Goal: Information Seeking & Learning: Learn about a topic

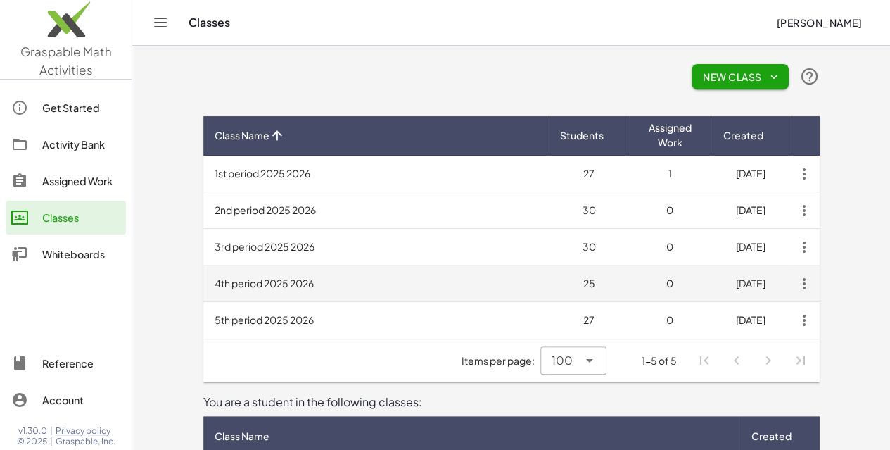
click at [203, 285] on td "4th period 2025 2026" at bounding box center [376, 283] width 346 height 37
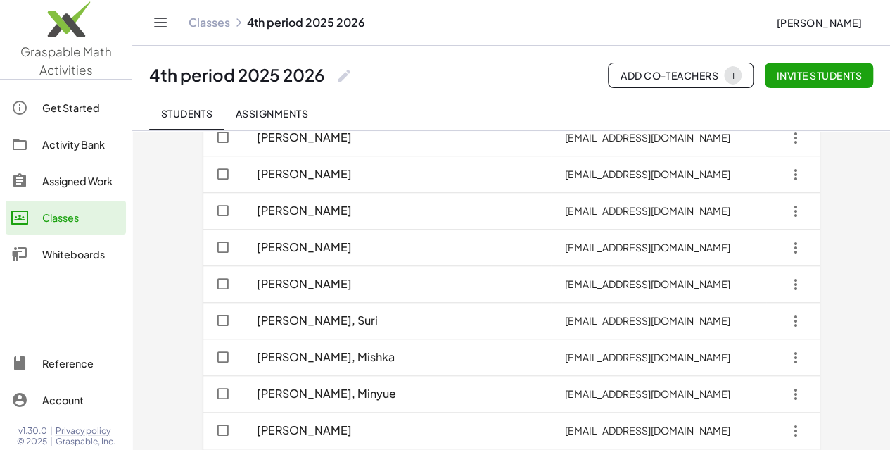
scroll to position [808, 0]
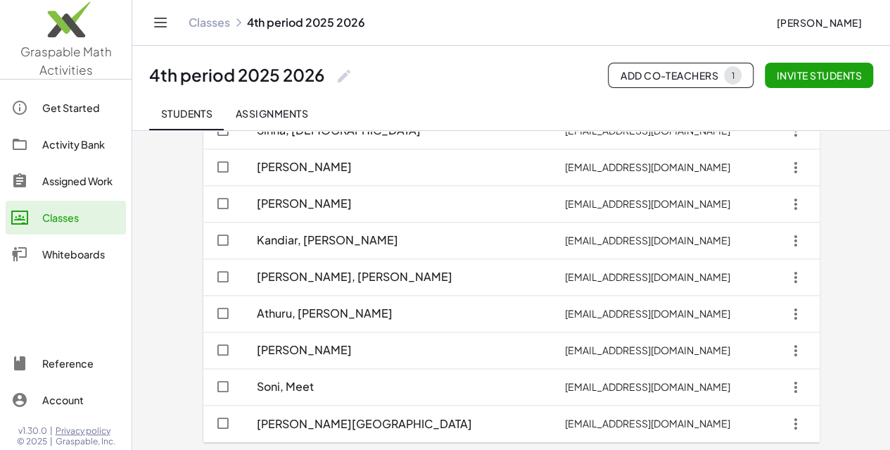
click at [77, 208] on link "Classes" at bounding box center [66, 218] width 120 height 34
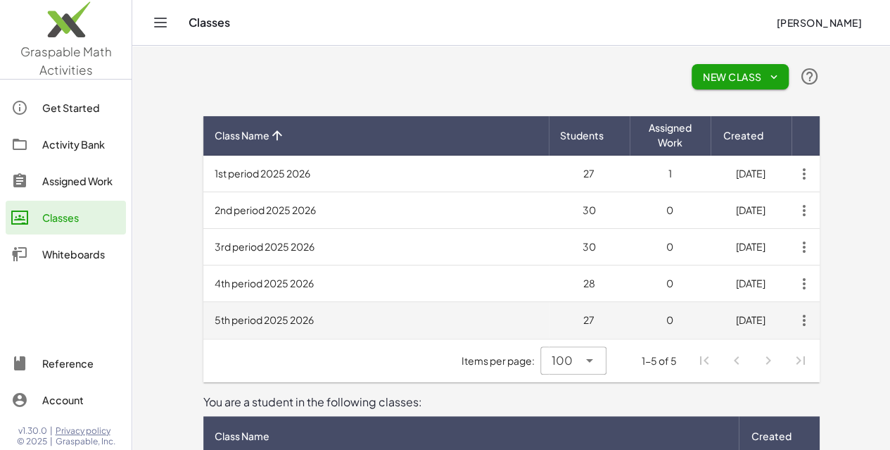
click at [237, 319] on td "5th period 2025 2026" at bounding box center [376, 320] width 346 height 37
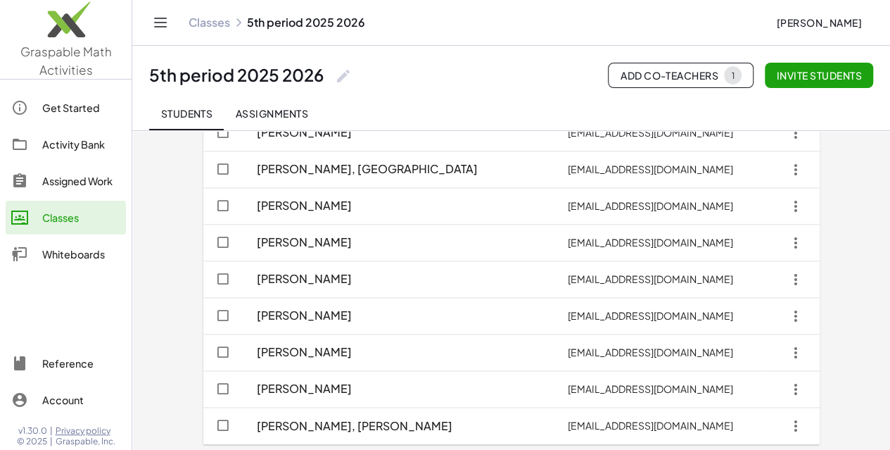
scroll to position [771, 0]
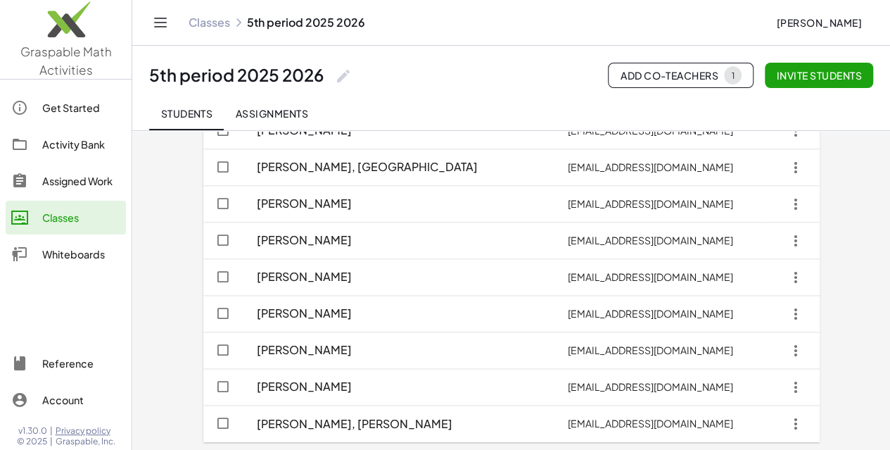
drag, startPoint x: 355, startPoint y: 270, endPoint x: 88, endPoint y: 179, distance: 282.2
click at [88, 179] on div "Assigned Work" at bounding box center [81, 180] width 78 height 17
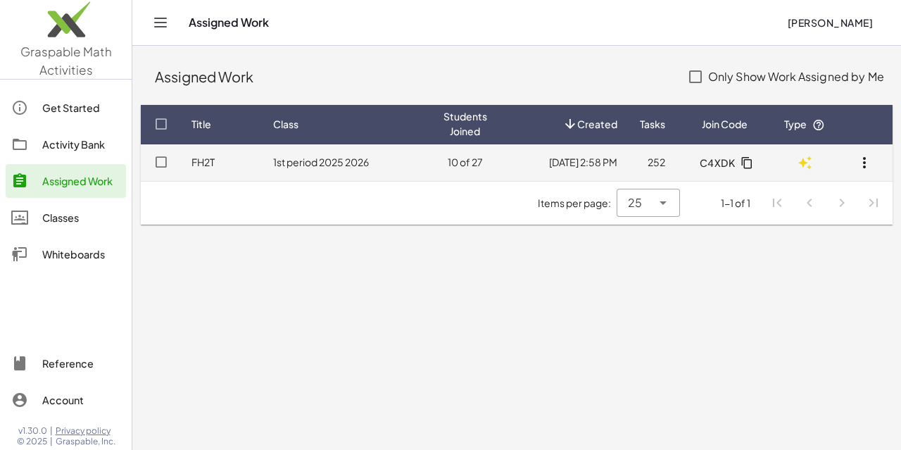
click at [334, 167] on td "1st period 2025 2026" at bounding box center [347, 162] width 170 height 37
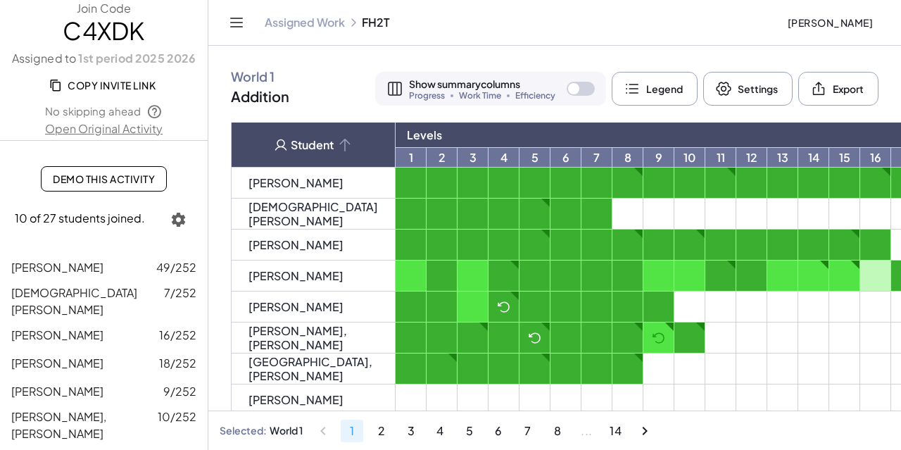
click at [434, 94] on div "Progress Work Time Efficiency" at bounding box center [482, 95] width 146 height 8
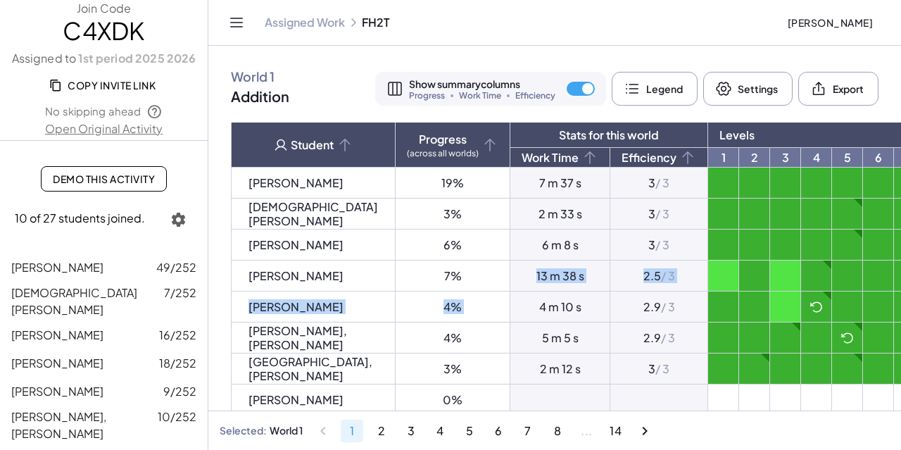
drag, startPoint x: 464, startPoint y: 298, endPoint x: 467, endPoint y: 279, distance: 18.5
click at [510, 279] on td "13 m 38 s" at bounding box center [560, 275] width 100 height 31
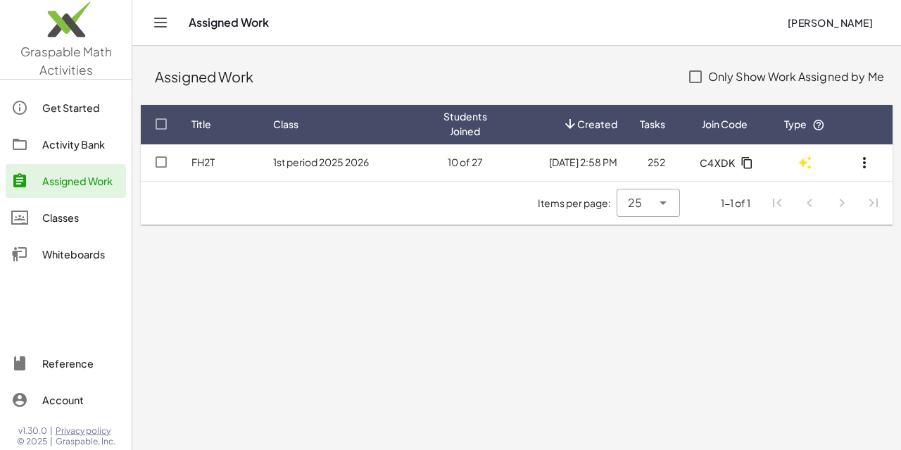
click at [96, 187] on div "Assigned Work" at bounding box center [81, 180] width 78 height 17
click at [81, 225] on div "Classes" at bounding box center [81, 217] width 78 height 17
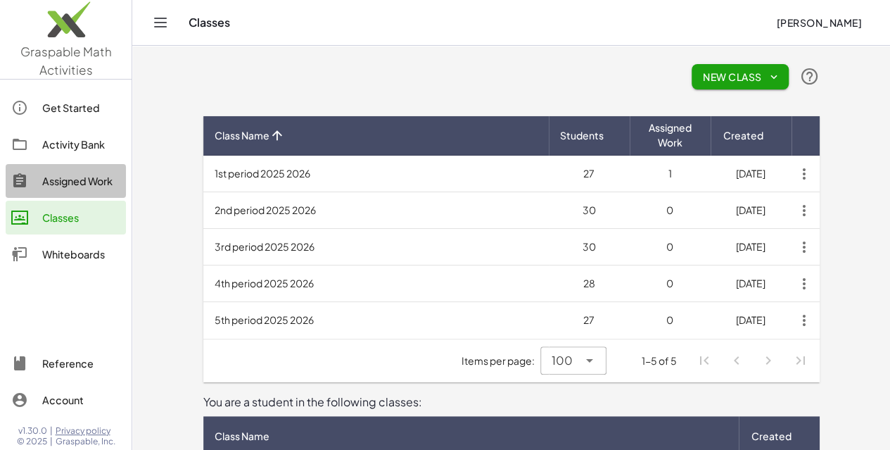
click at [83, 182] on div "Assigned Work" at bounding box center [81, 180] width 78 height 17
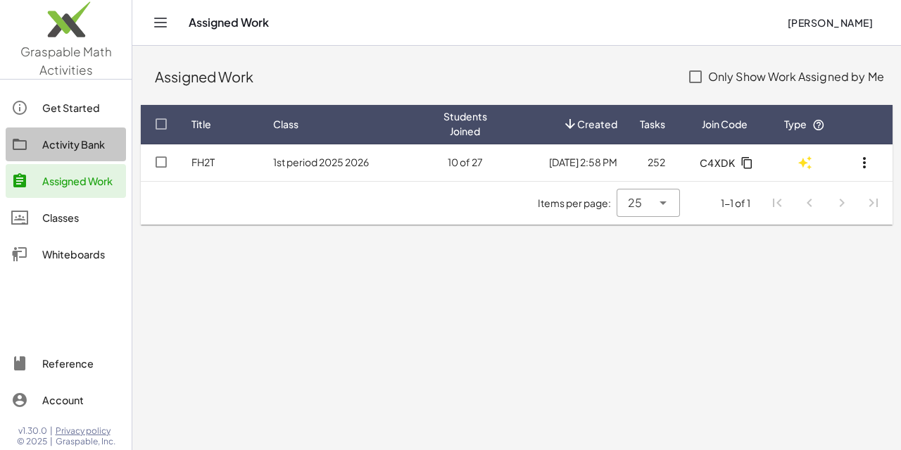
click at [75, 150] on div "Activity Bank" at bounding box center [81, 144] width 78 height 17
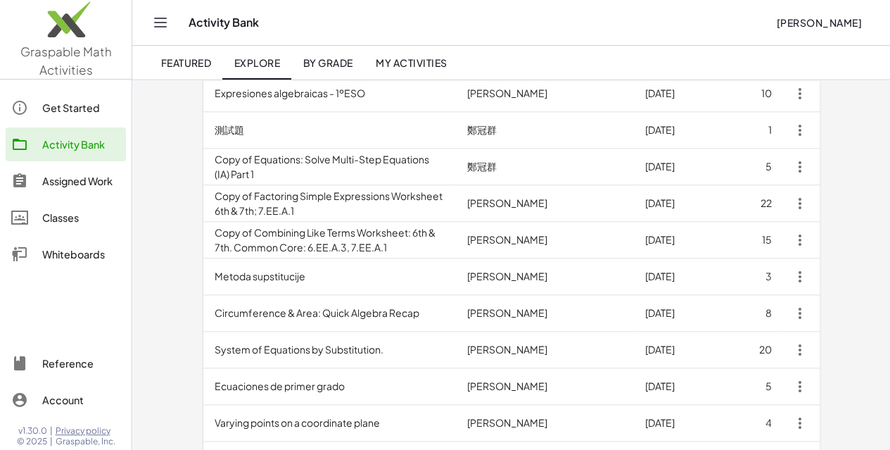
scroll to position [771, 0]
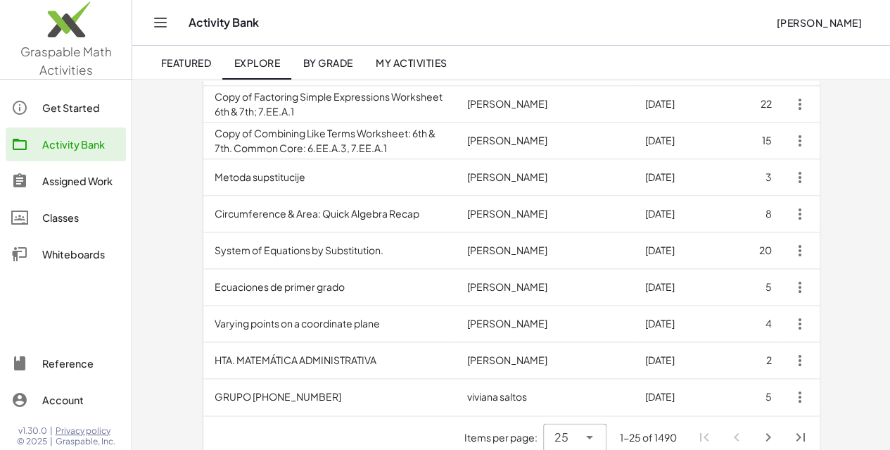
click at [598, 429] on icon at bounding box center [589, 437] width 17 height 17
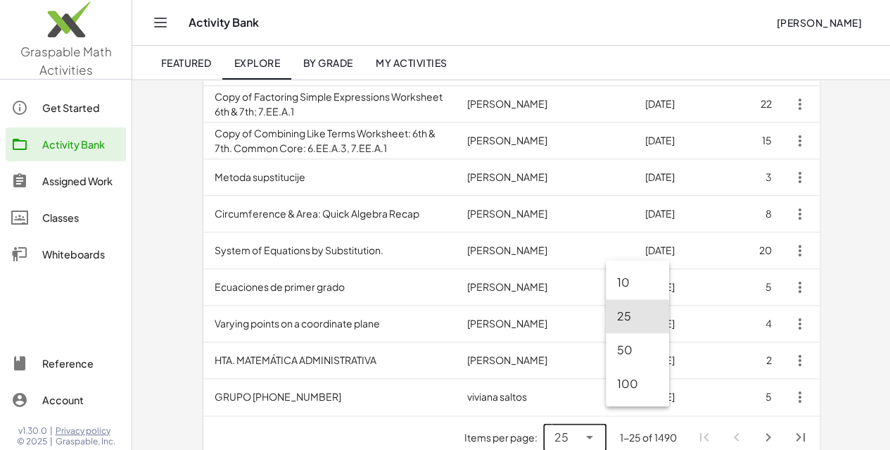
click at [598, 429] on icon at bounding box center [589, 437] width 17 height 17
click at [640, 396] on div "100" at bounding box center [637, 384] width 63 height 34
type input "***"
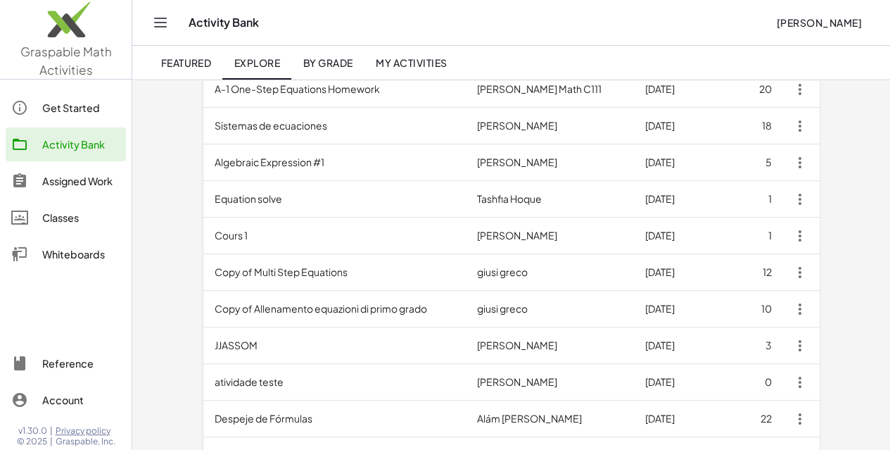
scroll to position [0, 0]
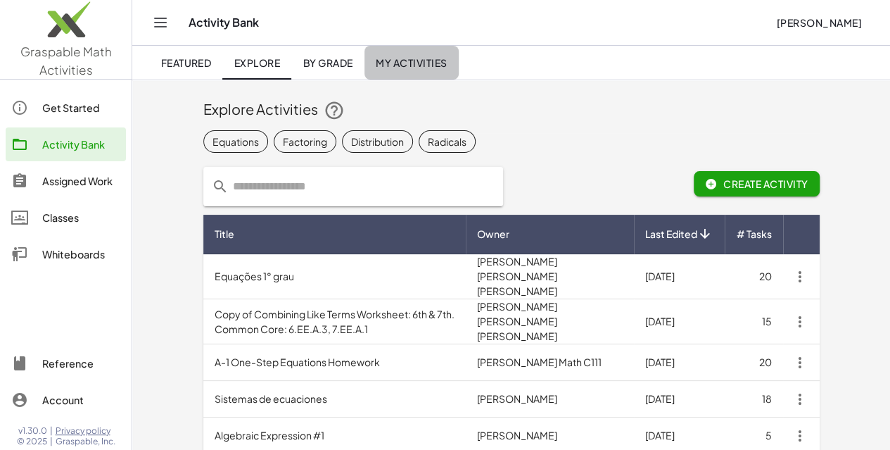
click at [404, 68] on link "My Activities" at bounding box center [412, 63] width 94 height 34
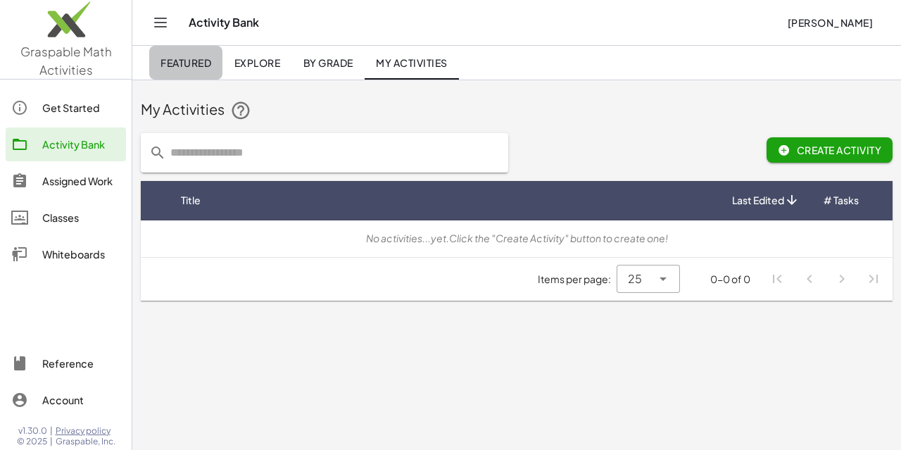
click at [196, 57] on span "Featured" at bounding box center [185, 62] width 51 height 13
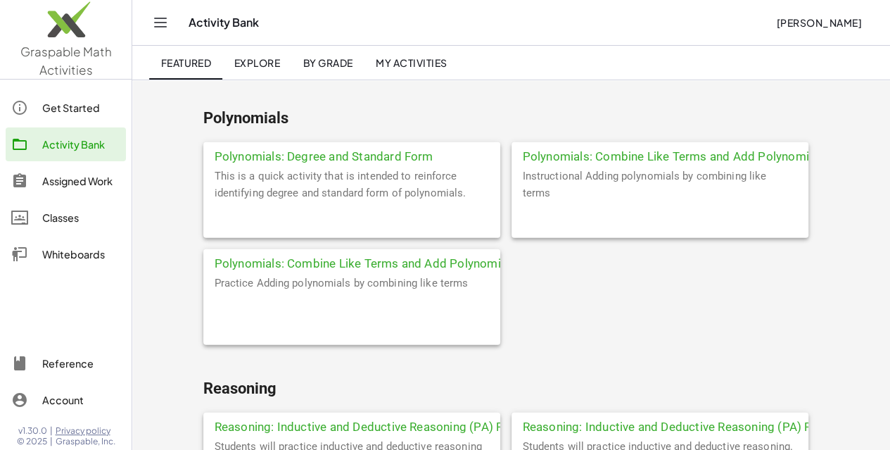
scroll to position [4450, 0]
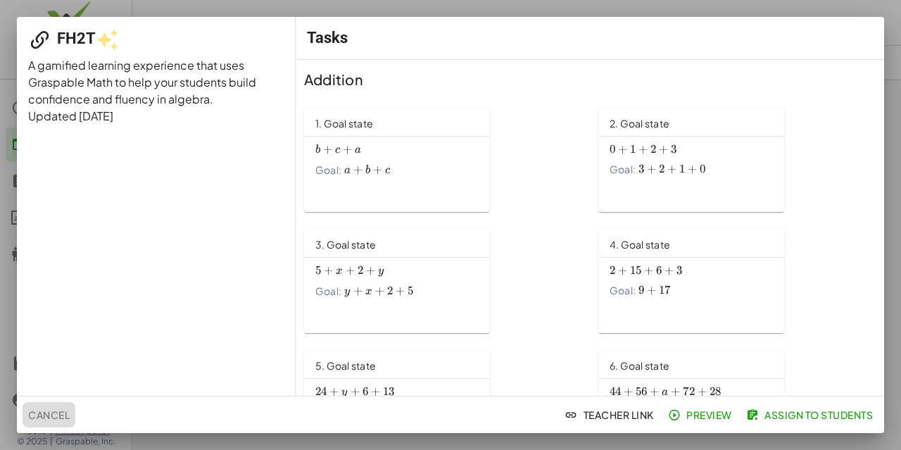
click at [53, 412] on span "Cancel" at bounding box center [49, 414] width 42 height 13
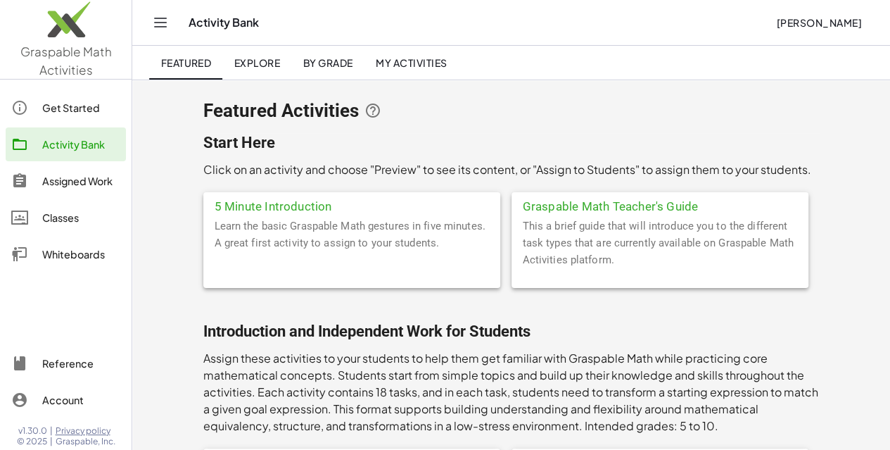
click at [255, 62] on span "Explore" at bounding box center [257, 62] width 46 height 13
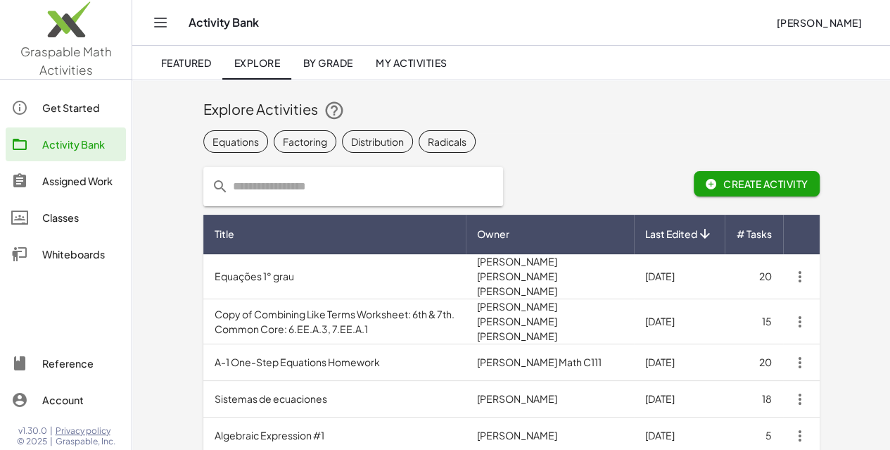
click at [274, 187] on input "text" at bounding box center [362, 186] width 266 height 39
type input "*******"
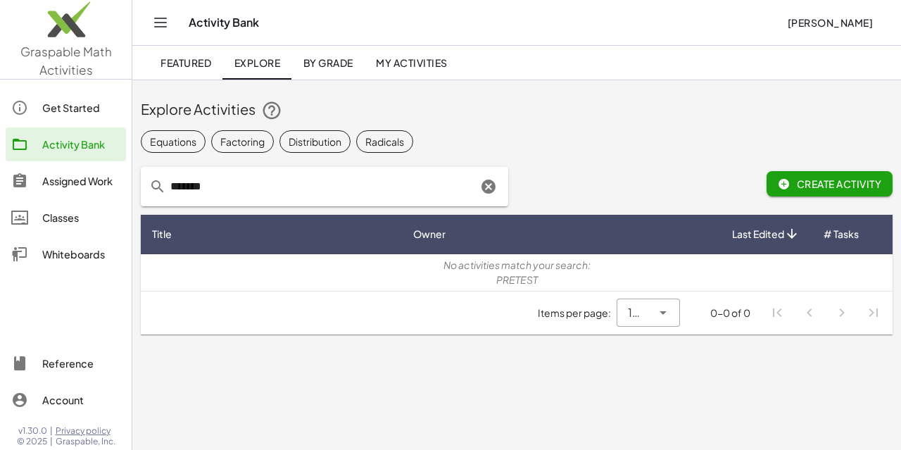
click at [486, 183] on icon "Clear" at bounding box center [488, 186] width 17 height 17
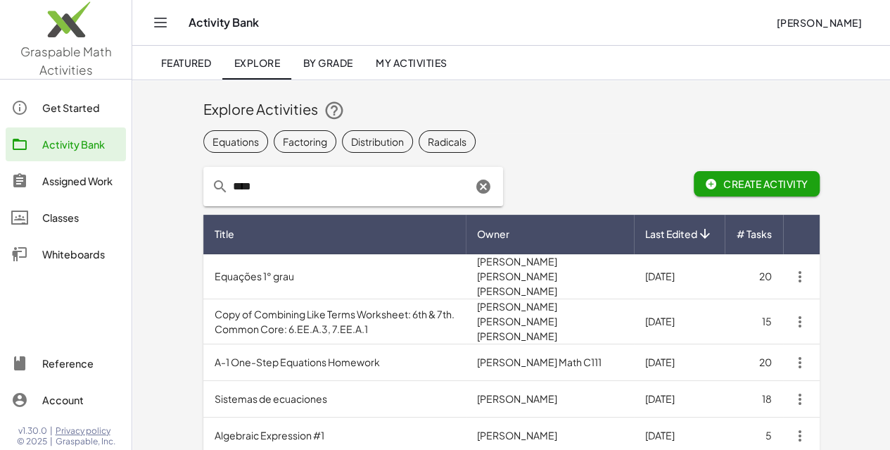
type input "****"
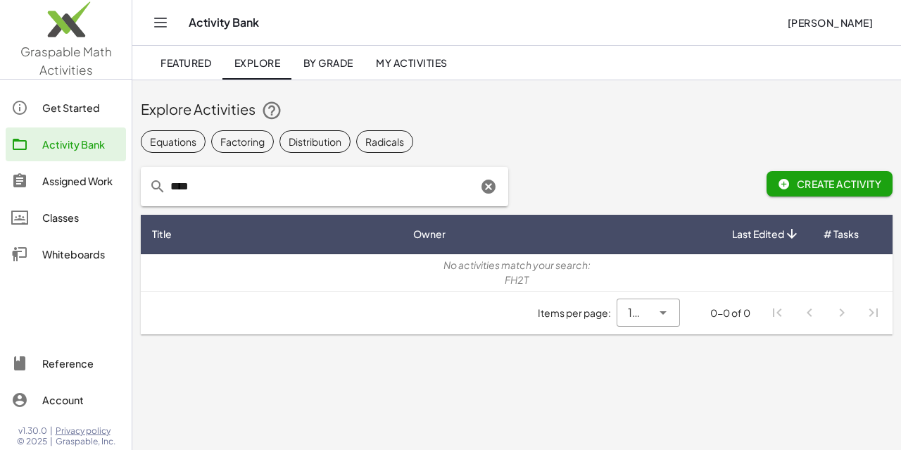
click at [489, 189] on icon "Clear" at bounding box center [488, 186] width 17 height 17
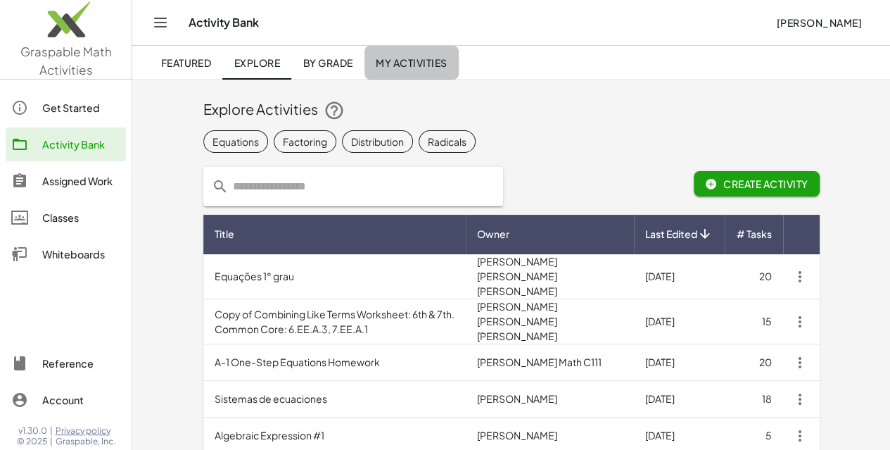
click at [441, 56] on span "My Activities" at bounding box center [412, 62] width 72 height 13
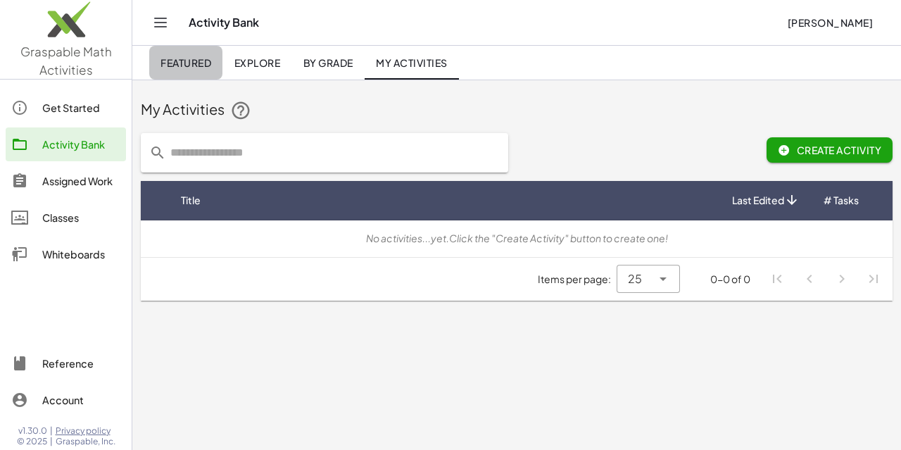
click at [201, 64] on span "Featured" at bounding box center [185, 62] width 51 height 13
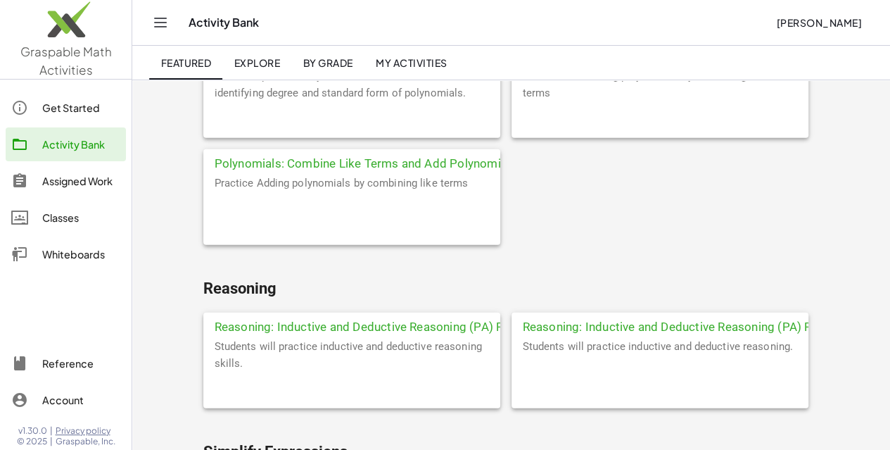
scroll to position [4551, 0]
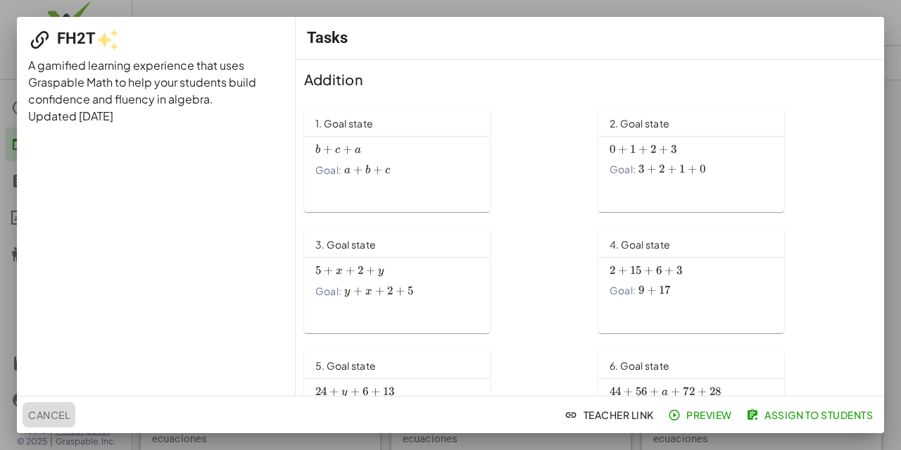
click at [36, 404] on button "Cancel" at bounding box center [49, 414] width 53 height 25
